Goal: Check status

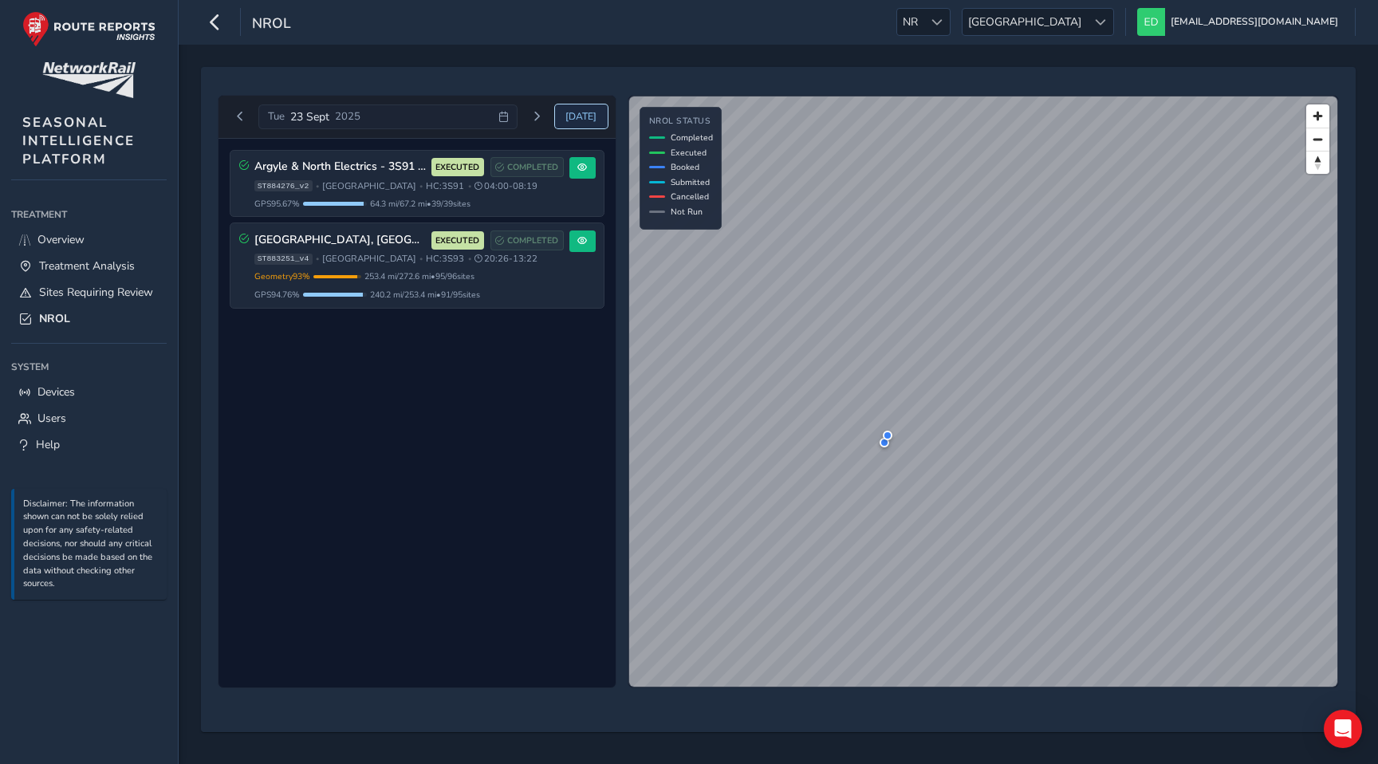
click at [569, 110] on button "[DATE]" at bounding box center [581, 116] width 53 height 24
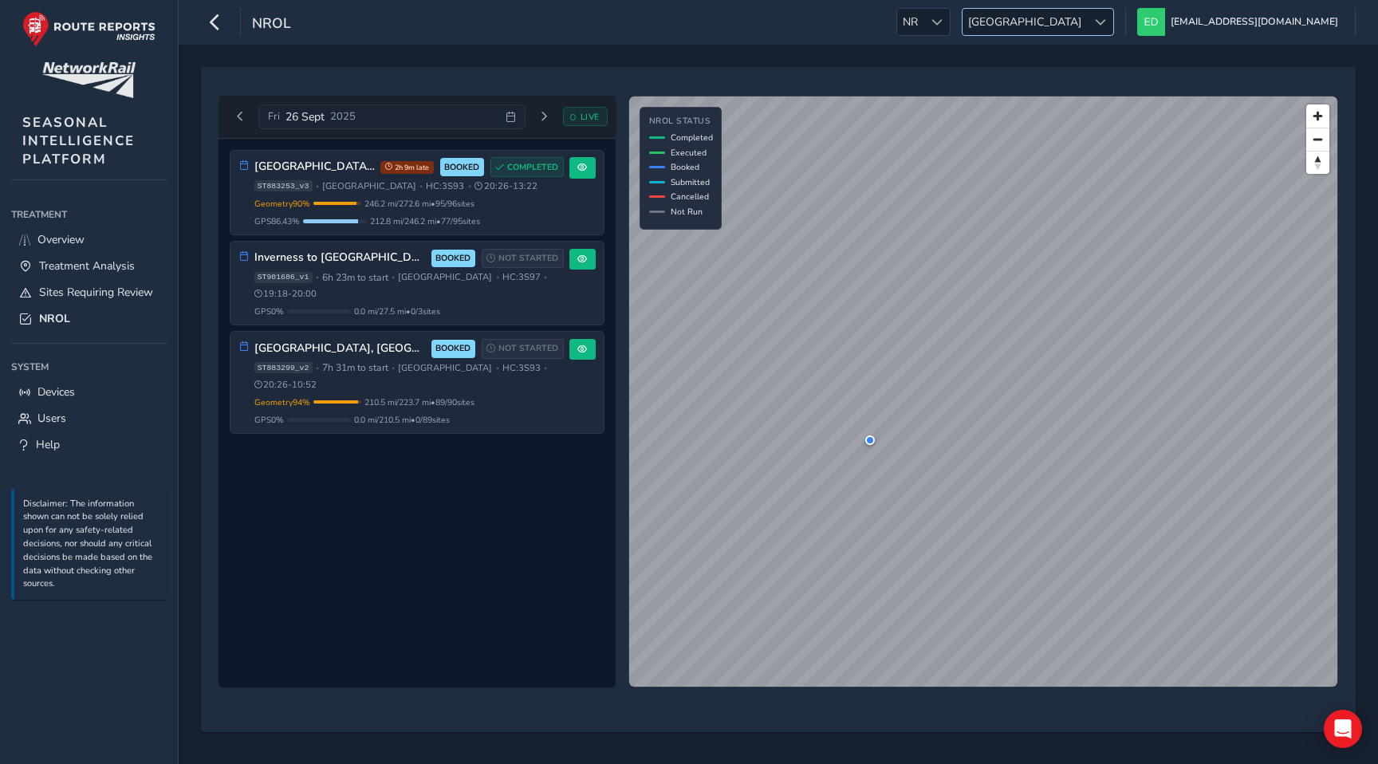
click at [1087, 30] on span "[GEOGRAPHIC_DATA]" at bounding box center [1025, 22] width 124 height 26
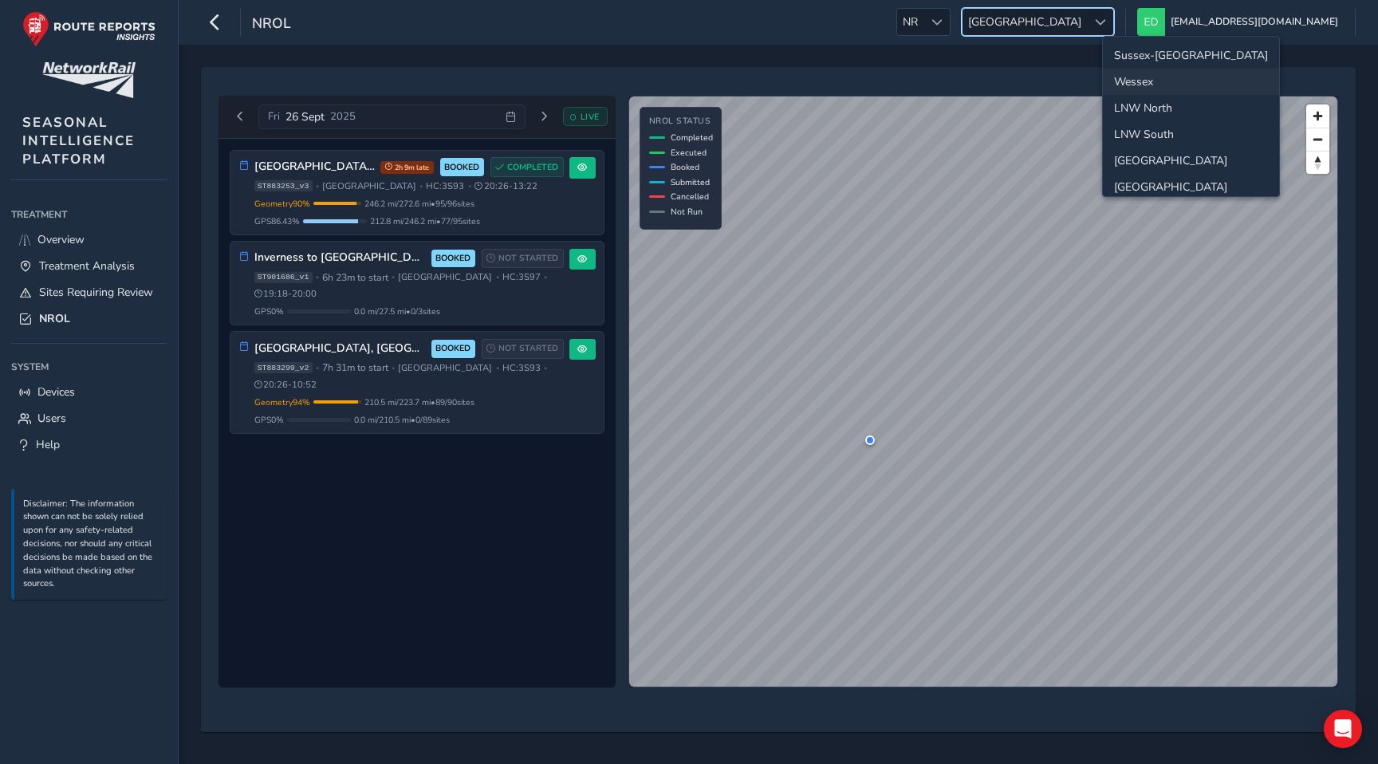
click at [1151, 82] on li "Wessex" at bounding box center [1191, 82] width 176 height 26
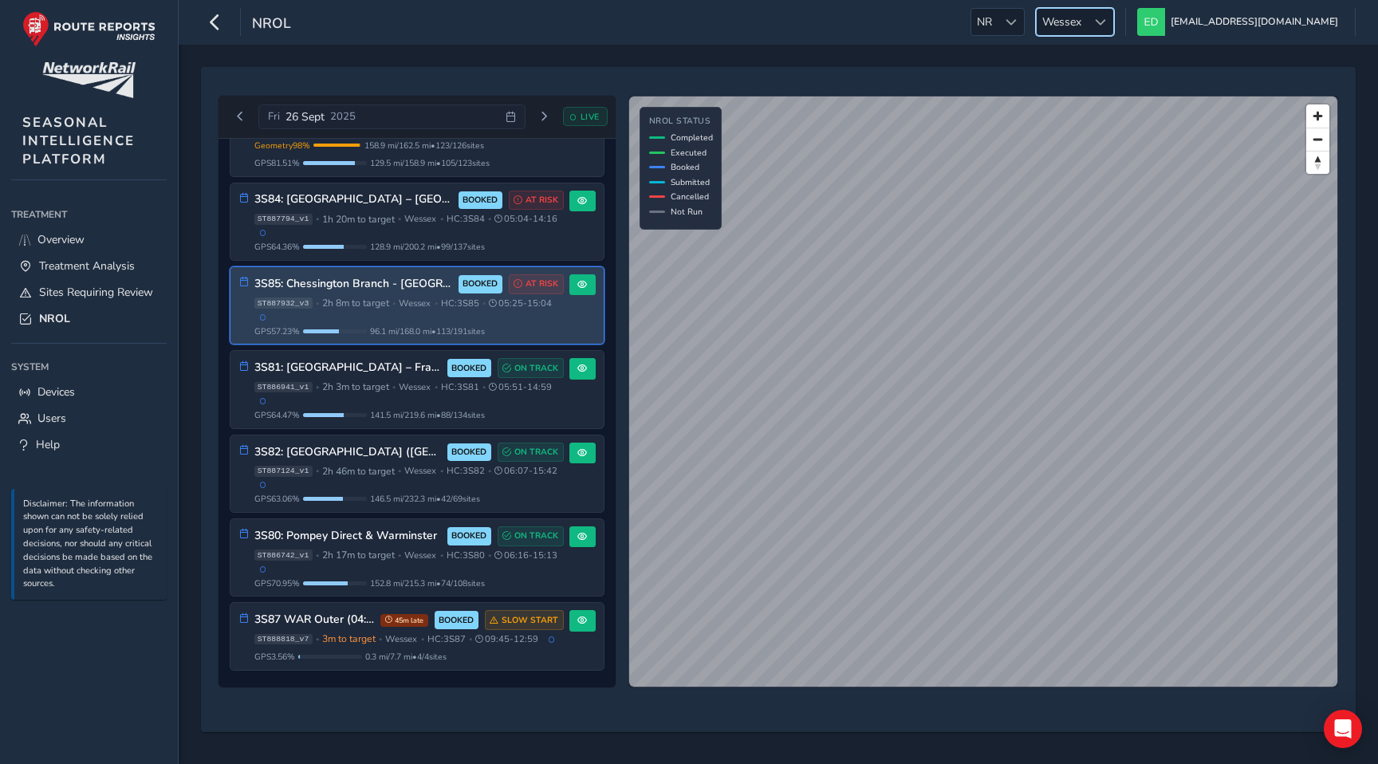
scroll to position [101, 0]
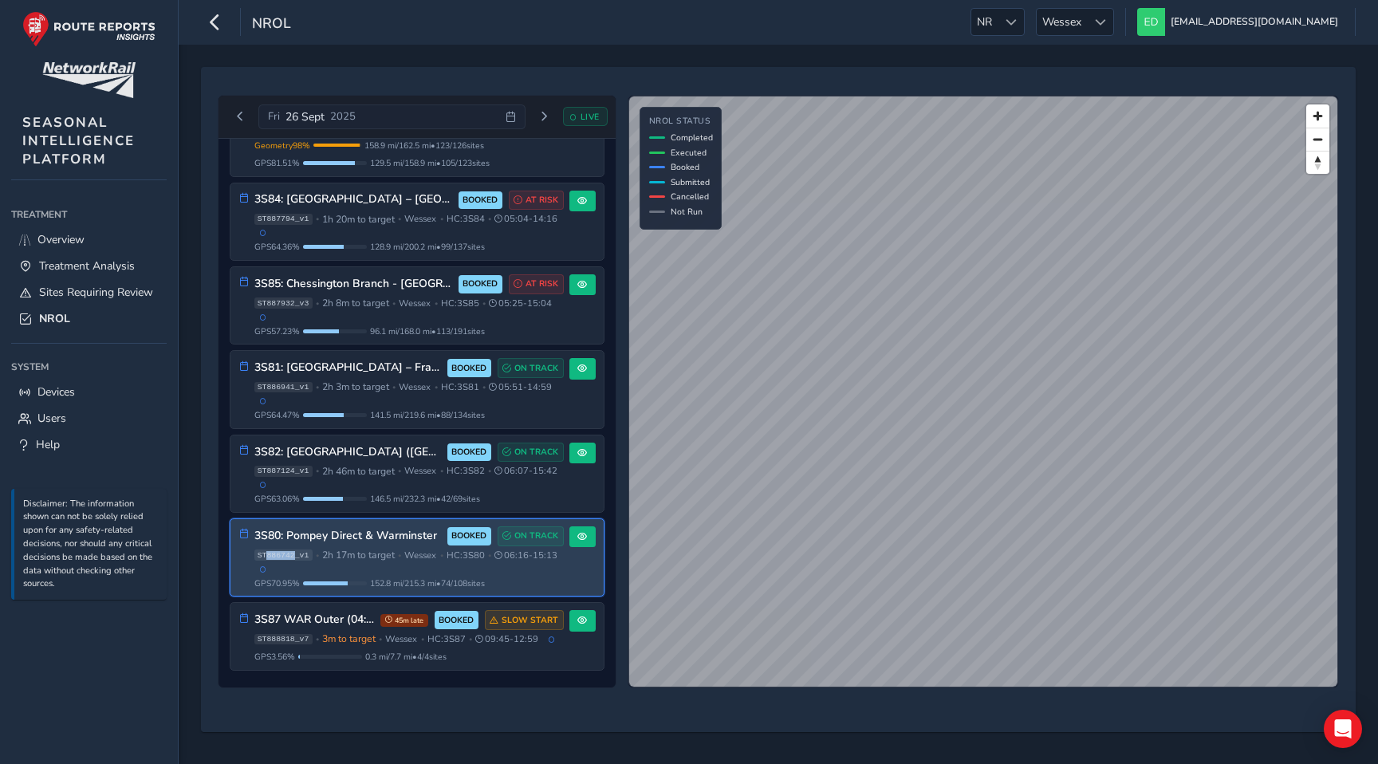
drag, startPoint x: 295, startPoint y: 535, endPoint x: 267, endPoint y: 534, distance: 27.9
click at [267, 549] on span "ST886742_v1" at bounding box center [283, 554] width 58 height 11
copy span "886742"
click at [577, 532] on span at bounding box center [582, 537] width 10 height 10
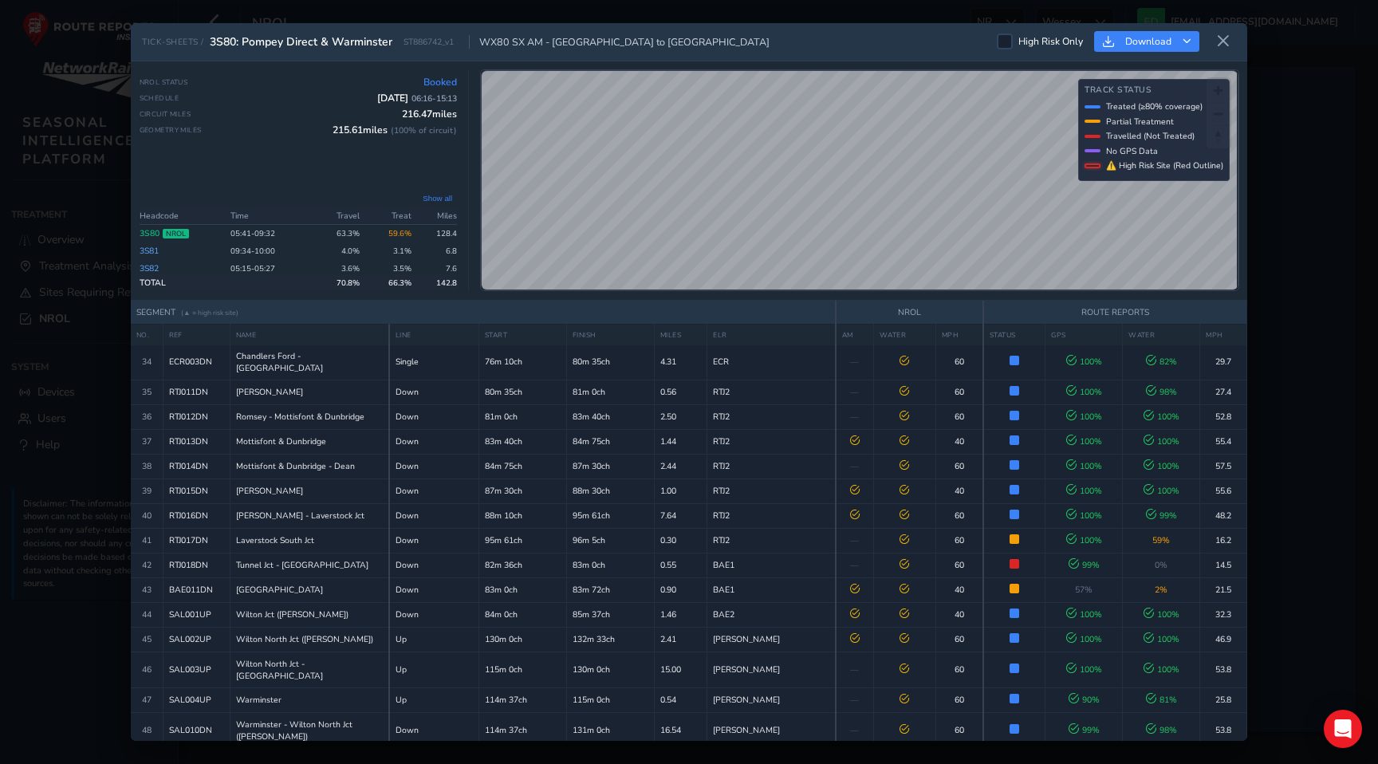
scroll to position [636, 0]
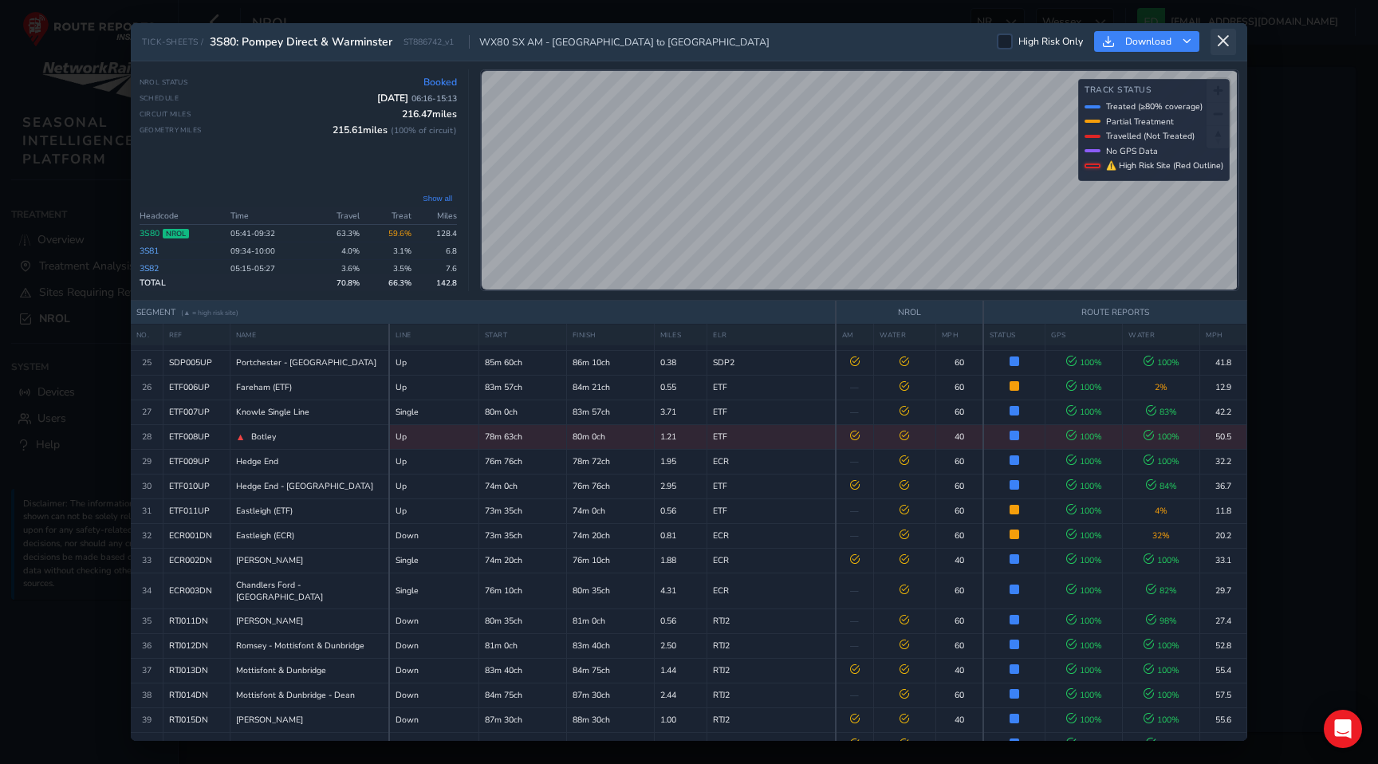
click at [1223, 35] on icon at bounding box center [1223, 41] width 14 height 14
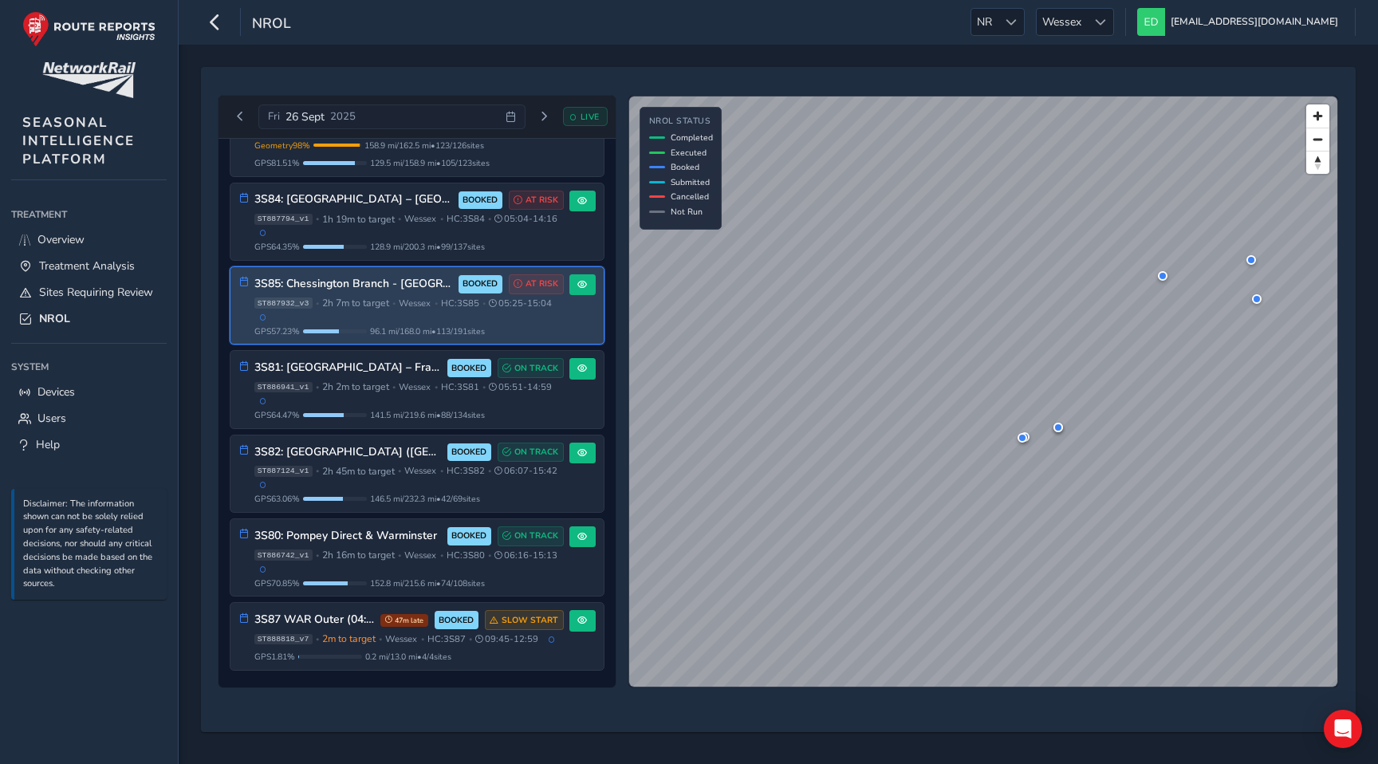
scroll to position [57, 0]
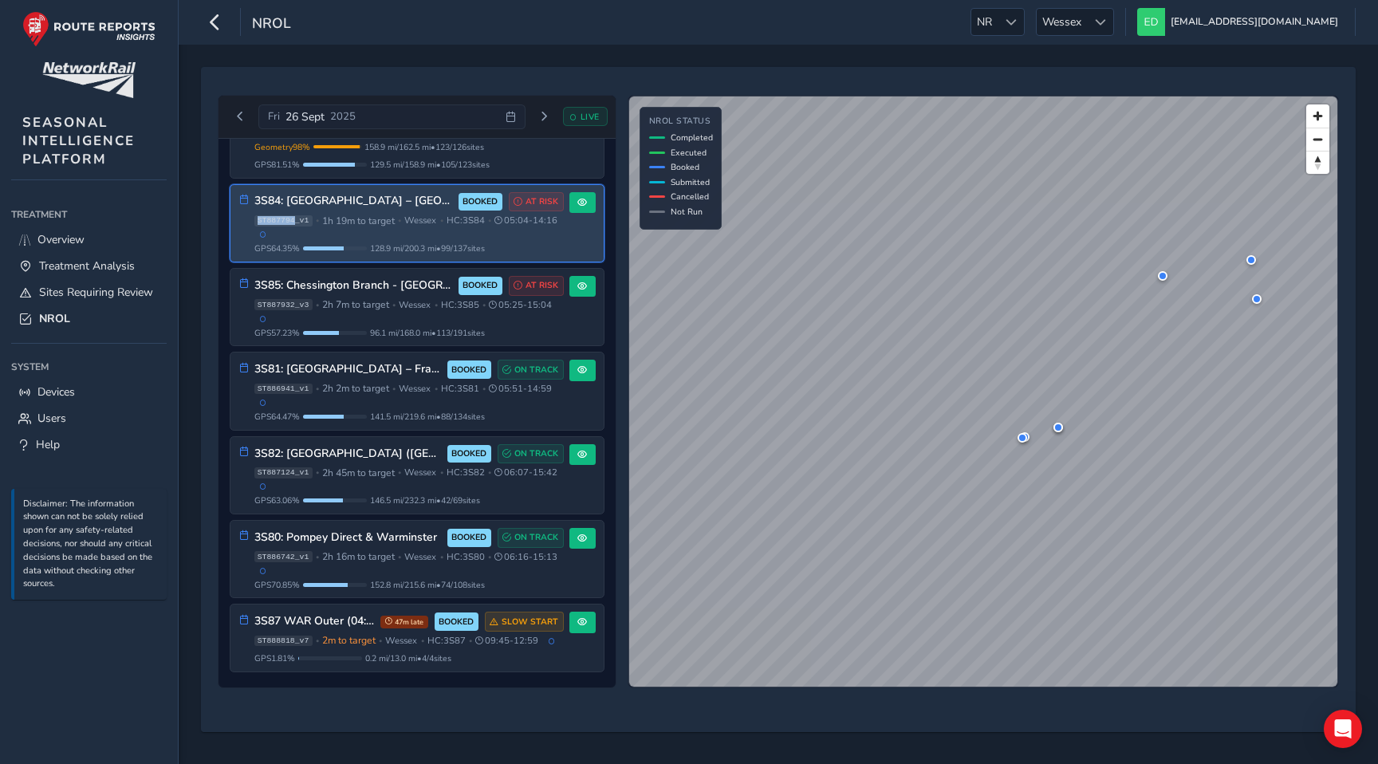
drag, startPoint x: 294, startPoint y: 220, endPoint x: 249, endPoint y: 219, distance: 45.5
click at [249, 219] on div "3S84: [GEOGRAPHIC_DATA] – [GEOGRAPHIC_DATA], [GEOGRAPHIC_DATA], Guildford BOOKE…" at bounding box center [401, 223] width 325 height 63
copy span "ST887794"
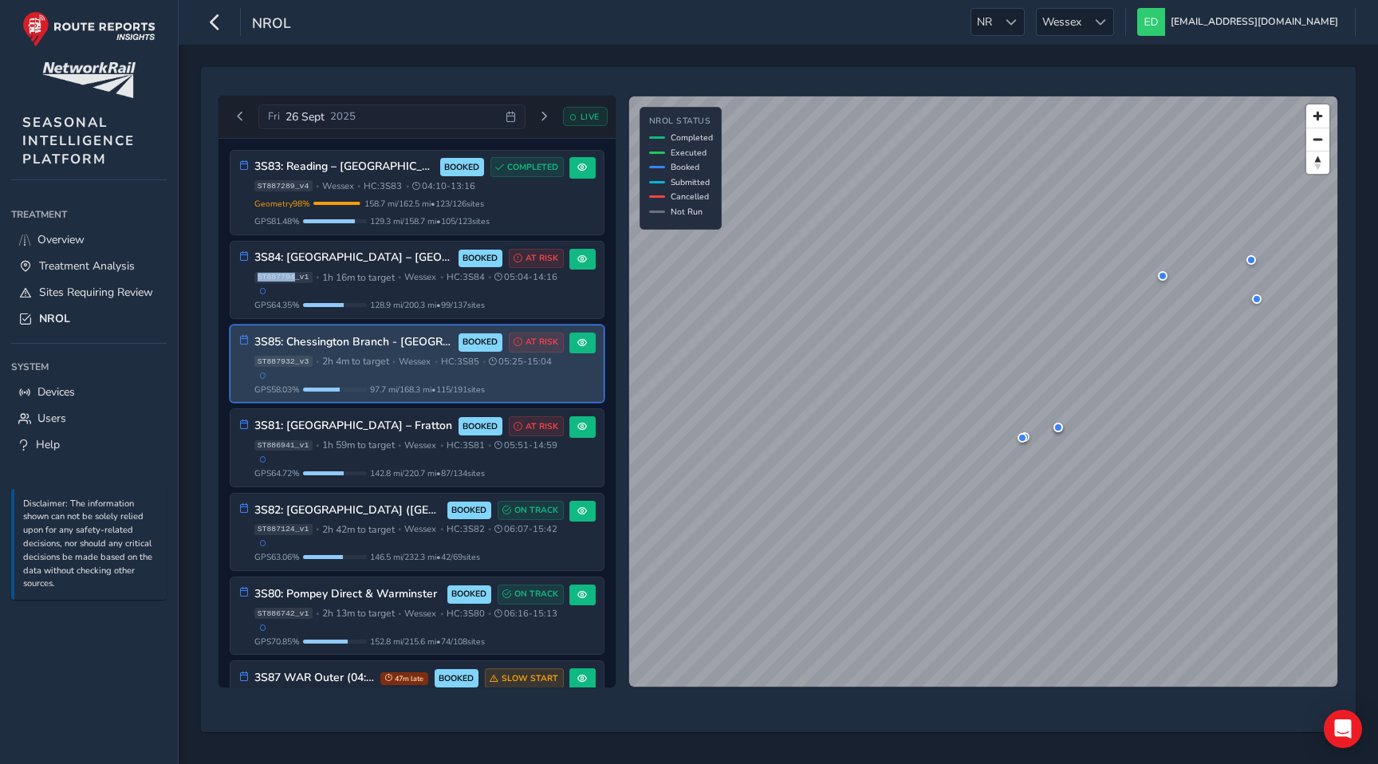
scroll to position [92, 0]
